Goal: Task Accomplishment & Management: Use online tool/utility

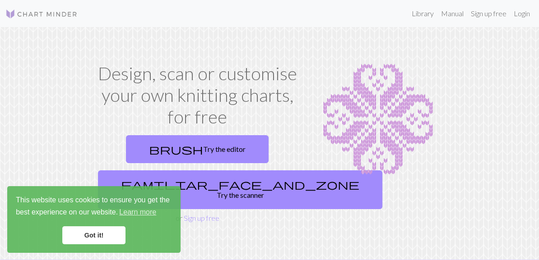
click at [68, 236] on link "Got it!" at bounding box center [93, 236] width 63 height 18
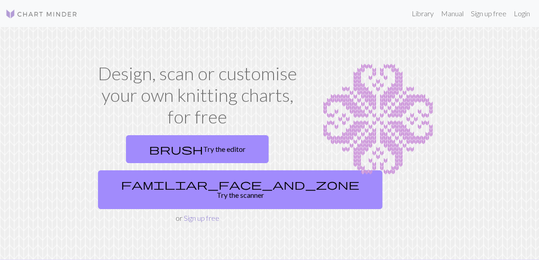
click at [195, 214] on link "Sign up free" at bounding box center [201, 218] width 36 height 9
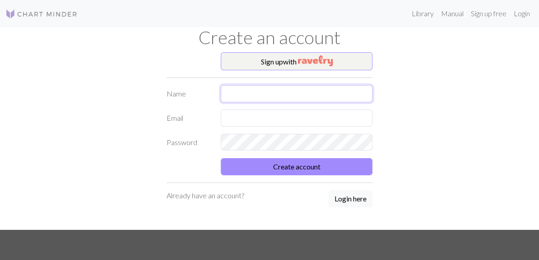
click at [284, 100] on input "text" at bounding box center [297, 93] width 152 height 17
type input "Megan Henning"
click at [351, 203] on button "Login here" at bounding box center [350, 198] width 44 height 17
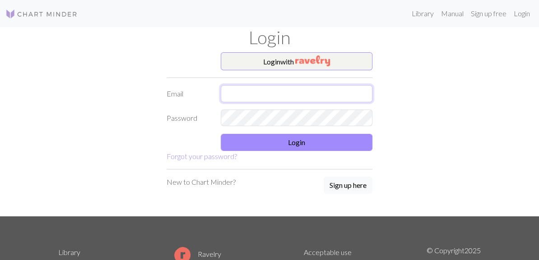
type input "Henning2004m@gmail.com"
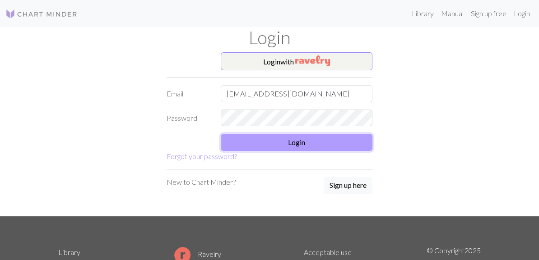
click at [310, 146] on button "Login" at bounding box center [297, 142] width 152 height 17
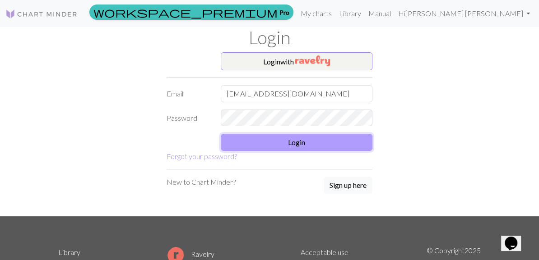
click at [331, 148] on button "Login" at bounding box center [297, 142] width 152 height 17
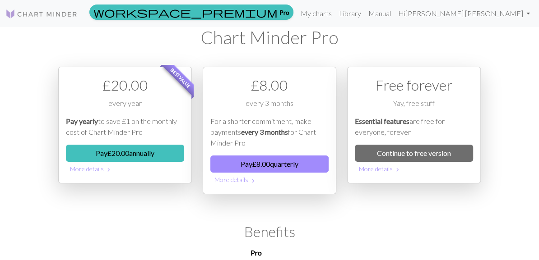
click at [331, 148] on div "£ 8.00 every 3 months For a shorter commitment, make payments every 3 months fo…" at bounding box center [270, 131] width 134 height 128
click at [335, 18] on link "My charts" at bounding box center [316, 14] width 38 height 18
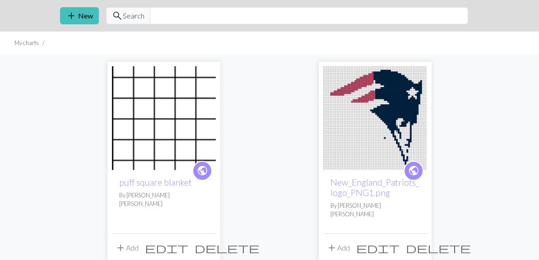
scroll to position [36, 0]
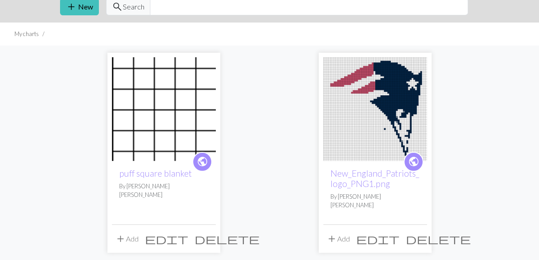
click at [420, 233] on span "delete" at bounding box center [438, 239] width 65 height 13
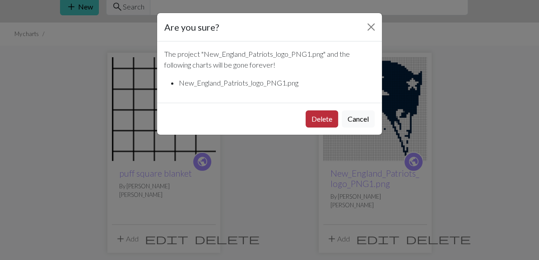
click at [321, 120] on button "Delete" at bounding box center [321, 119] width 32 height 17
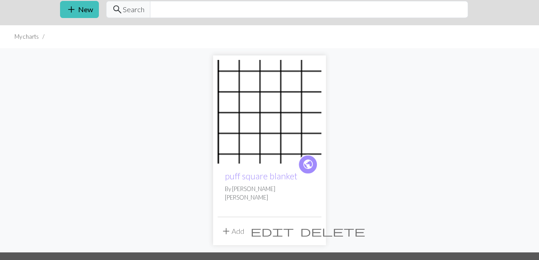
scroll to position [32, 0]
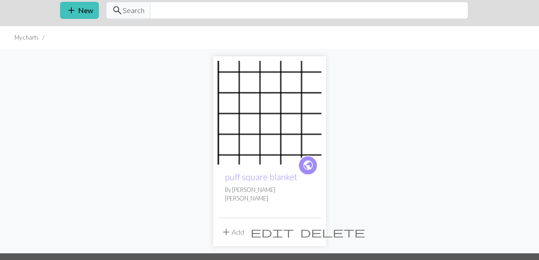
click at [316, 229] on span "delete" at bounding box center [332, 232] width 65 height 13
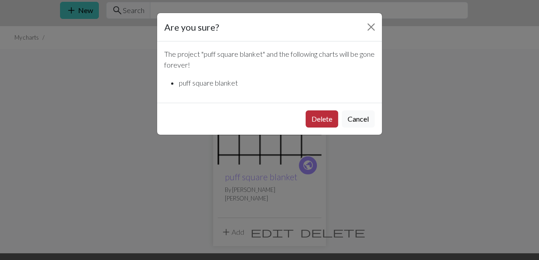
click at [324, 116] on button "Delete" at bounding box center [321, 119] width 32 height 17
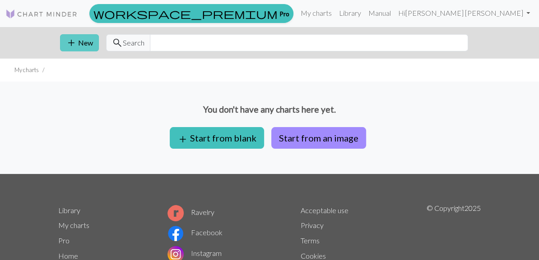
click at [72, 46] on span "add" at bounding box center [71, 43] width 11 height 13
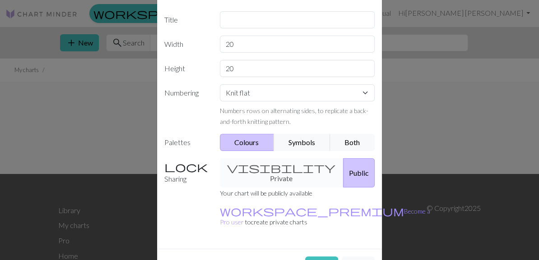
scroll to position [93, 0]
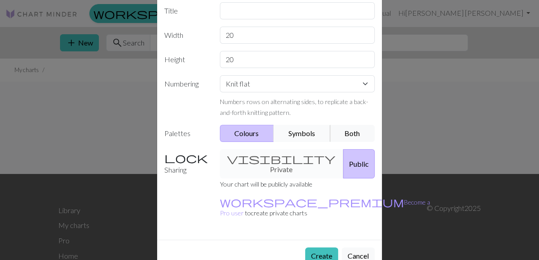
click at [295, 129] on button "Symbols" at bounding box center [301, 133] width 57 height 17
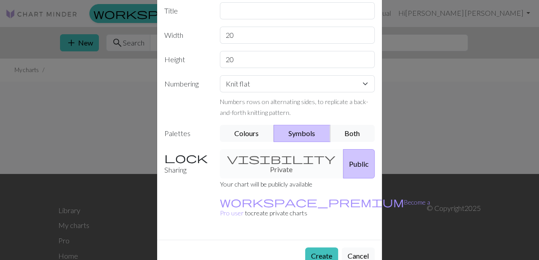
click at [276, 164] on div "visibility Private Public" at bounding box center [297, 163] width 166 height 29
click at [179, 158] on label "Sharing" at bounding box center [186, 163] width 55 height 29
click at [263, 159] on div "visibility Private Public" at bounding box center [297, 163] width 166 height 29
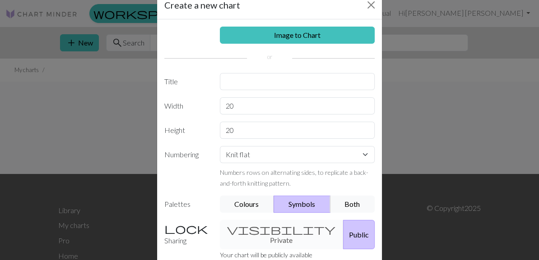
scroll to position [0, 0]
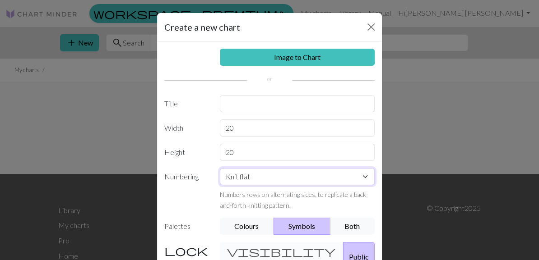
click at [280, 180] on select "Knit flat Knit in the round Lace knitting Cross stitch" at bounding box center [297, 176] width 155 height 17
click at [291, 178] on select "Knit flat Knit in the round Lace knitting Cross stitch" at bounding box center [297, 176] width 155 height 17
click at [308, 127] on input "20" at bounding box center [297, 128] width 155 height 17
type input "2"
type input "20"
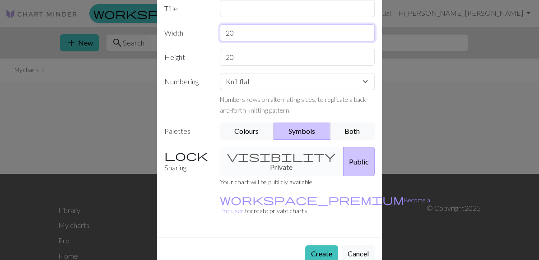
scroll to position [95, 0]
click at [314, 246] on button "Create" at bounding box center [321, 254] width 33 height 17
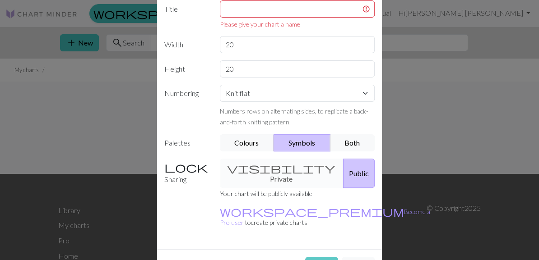
scroll to position [0, 0]
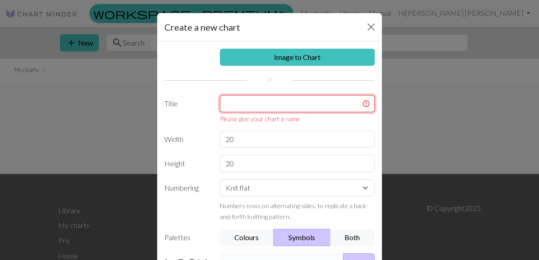
click at [286, 100] on input "text" at bounding box center [297, 103] width 155 height 17
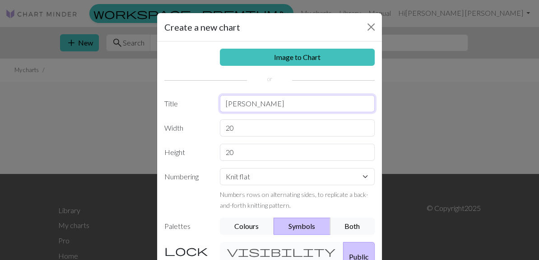
type input "michelles"
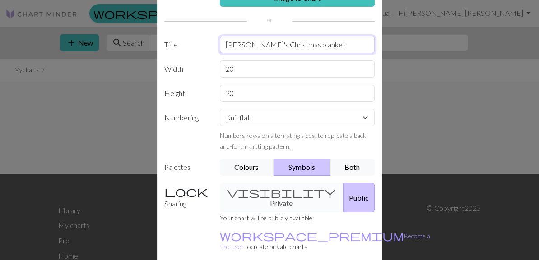
scroll to position [95, 0]
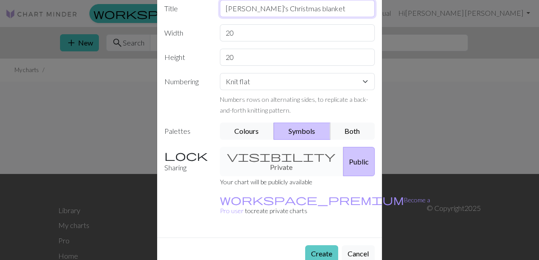
type input "[PERSON_NAME]'s Christmas blanket"
click at [328, 245] on button "Create" at bounding box center [321, 253] width 33 height 17
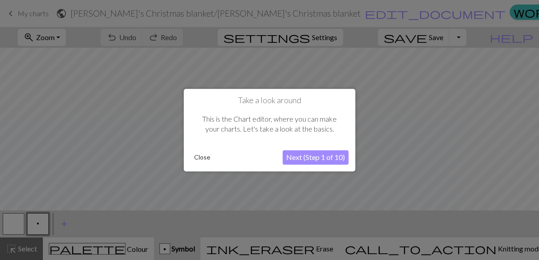
click at [329, 160] on button "Next (Step 1 of 10)" at bounding box center [315, 157] width 66 height 14
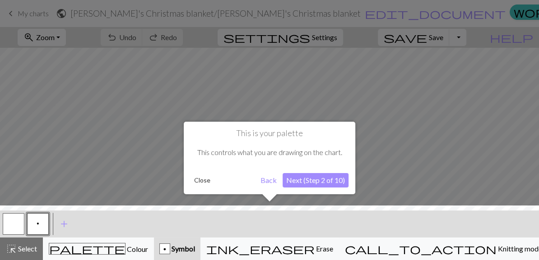
click at [317, 178] on button "Next (Step 2 of 10)" at bounding box center [315, 180] width 66 height 14
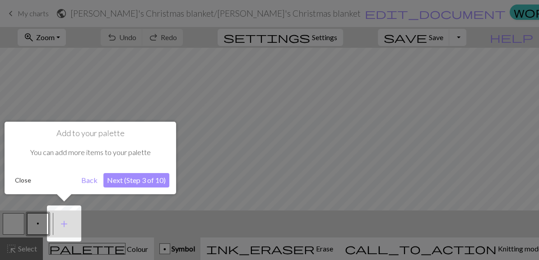
click at [123, 182] on button "Next (Step 3 of 10)" at bounding box center [136, 180] width 66 height 14
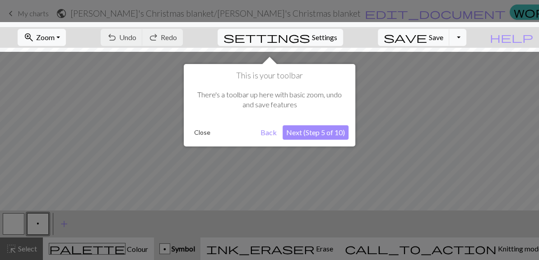
click at [333, 132] on button "Next (Step 5 of 10)" at bounding box center [315, 132] width 66 height 14
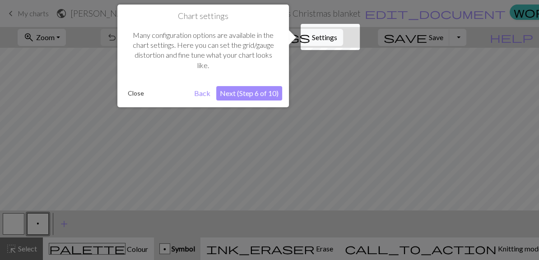
click at [252, 90] on button "Next (Step 6 of 10)" at bounding box center [249, 93] width 66 height 14
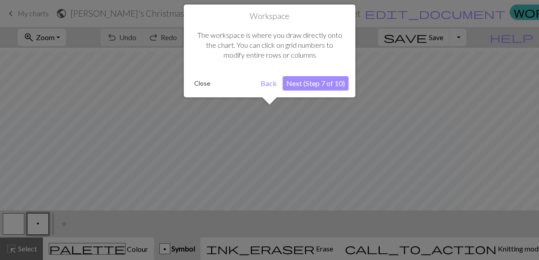
scroll to position [34, 0]
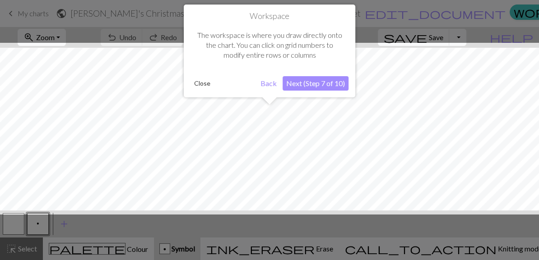
click at [319, 88] on button "Next (Step 7 of 10)" at bounding box center [315, 83] width 66 height 14
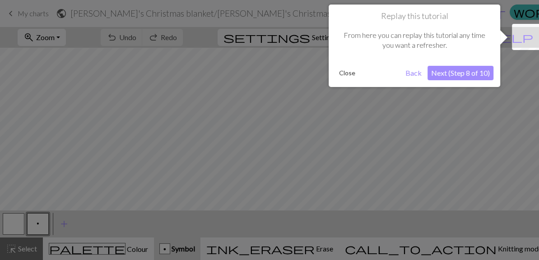
click at [444, 78] on button "Next (Step 8 of 10)" at bounding box center [460, 73] width 66 height 14
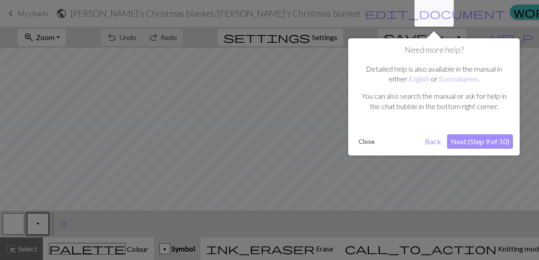
click at [467, 142] on button "Next (Step 9 of 10)" at bounding box center [480, 141] width 66 height 14
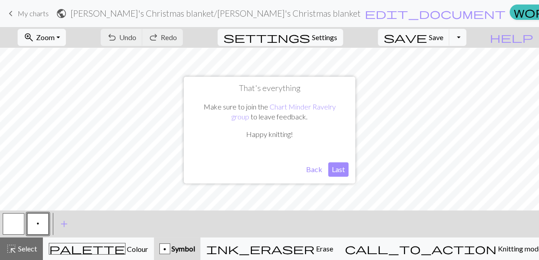
click at [317, 171] on button "Back" at bounding box center [313, 169] width 23 height 14
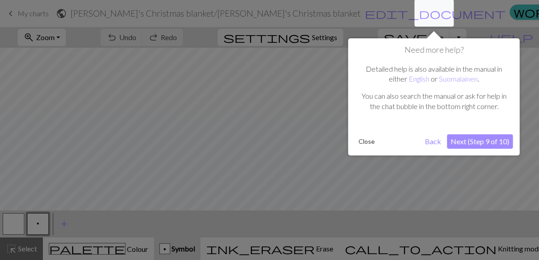
click at [364, 143] on button "Close" at bounding box center [366, 142] width 23 height 14
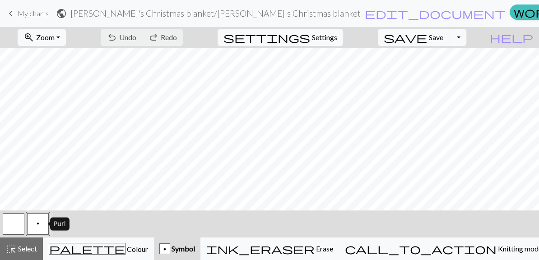
click at [35, 225] on button "p" at bounding box center [38, 224] width 22 height 22
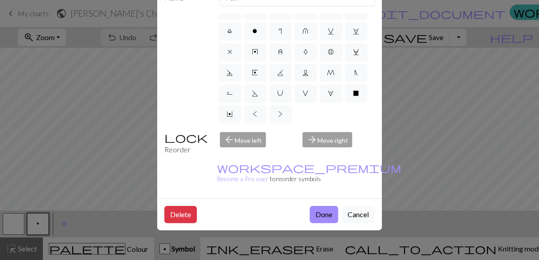
scroll to position [60, 0]
click at [332, 139] on div "arrow_forward Move right" at bounding box center [338, 143] width 83 height 23
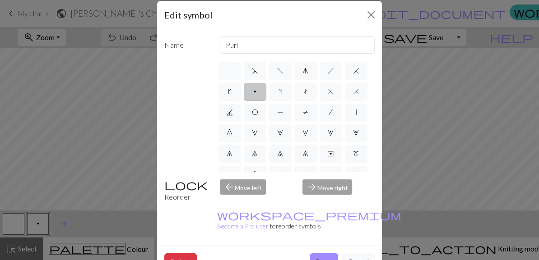
scroll to position [0, 0]
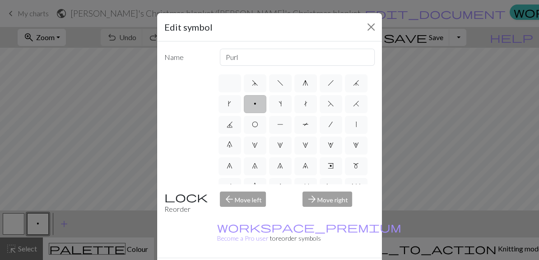
click at [322, 200] on div "arrow_forward Move right" at bounding box center [338, 203] width 83 height 23
click at [240, 203] on div "arrow_back Move left" at bounding box center [255, 203] width 83 height 23
click at [371, 24] on button "Close" at bounding box center [371, 27] width 14 height 14
